Goal: Information Seeking & Learning: Learn about a topic

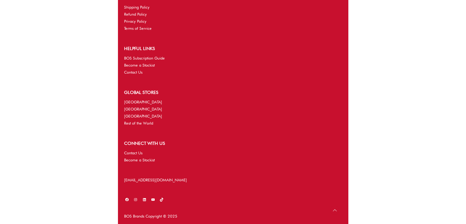
scroll to position [1139, 0]
